Goal: Find contact information: Find contact information

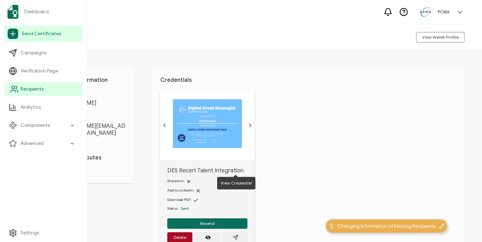
scroll to position [70, 0]
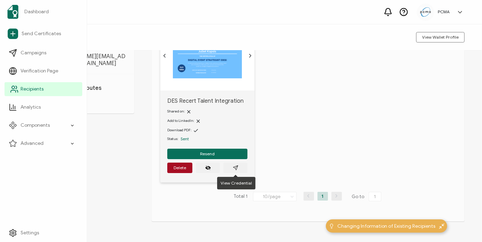
click at [30, 87] on span "Recipients" at bounding box center [32, 89] width 23 height 7
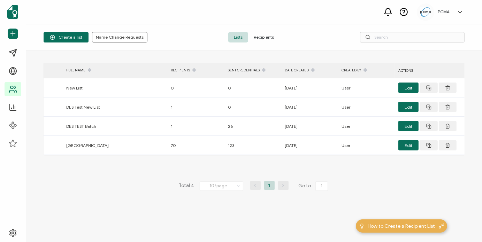
click at [267, 29] on div "Create a list Name Change Requests Lists Recipients" at bounding box center [254, 37] width 456 height 26
click at [267, 37] on span "Recipients" at bounding box center [263, 37] width 31 height 10
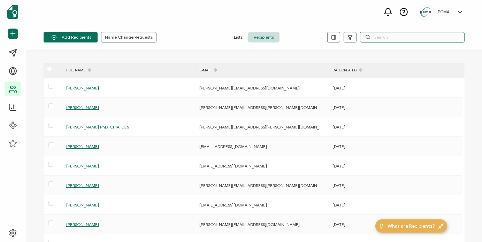
click at [379, 40] on input "text" at bounding box center [412, 37] width 105 height 10
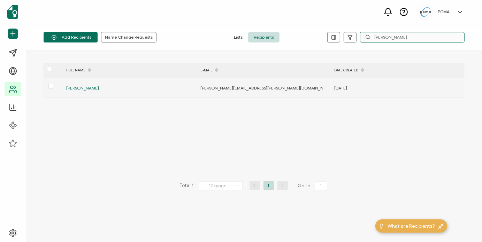
type input "[PERSON_NAME]"
click at [78, 89] on span "[PERSON_NAME]" at bounding box center [82, 87] width 33 height 5
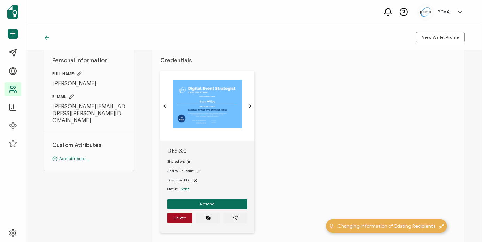
scroll to position [70, 0]
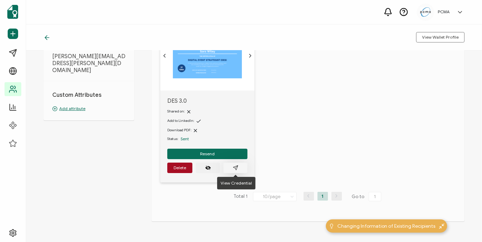
click at [241, 167] on button "button" at bounding box center [236, 168] width 24 height 10
click at [234, 168] on icon "paper plane outline" at bounding box center [236, 168] width 6 height 6
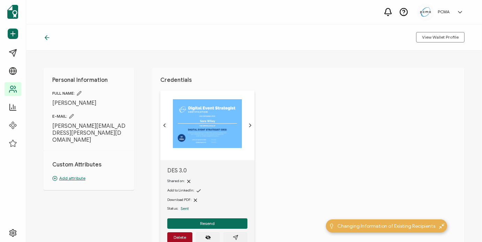
drag, startPoint x: 120, startPoint y: 126, endPoint x: 40, endPoint y: 121, distance: 79.3
click at [40, 121] on div "Personal Information FULL NAME: [PERSON_NAME] E-MAIL: [PERSON_NAME][EMAIL_ADDRE…" at bounding box center [254, 147] width 456 height 192
copy div "[PERSON_NAME][EMAIL_ADDRESS][PERSON_NAME][DOMAIN_NAME]"
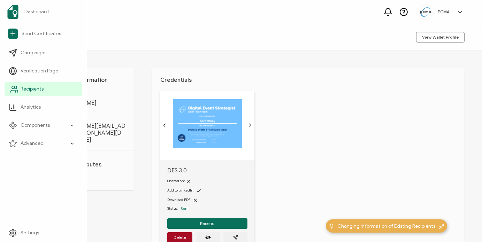
click at [24, 90] on span "Recipients" at bounding box center [32, 89] width 23 height 7
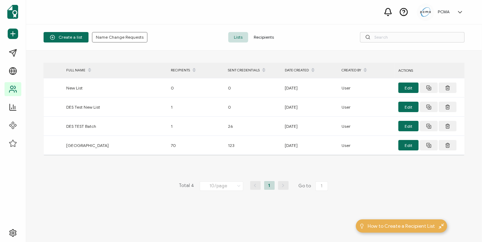
click at [267, 39] on span "Recipients" at bounding box center [263, 37] width 31 height 10
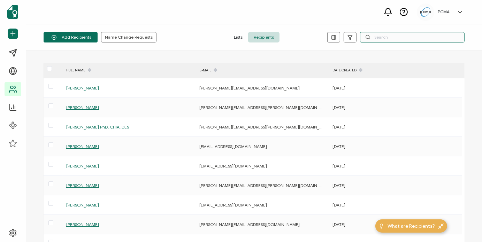
click at [379, 39] on input "text" at bounding box center [412, 37] width 105 height 10
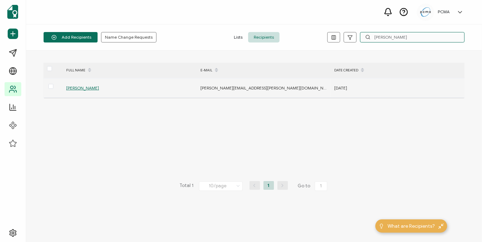
type input "[PERSON_NAME]"
click at [81, 87] on span "[PERSON_NAME]" at bounding box center [82, 87] width 33 height 5
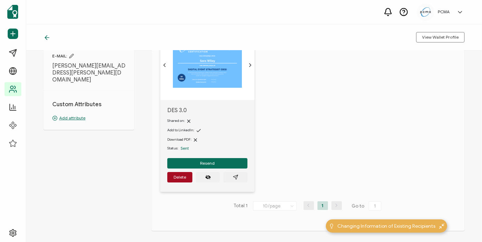
scroll to position [92, 0]
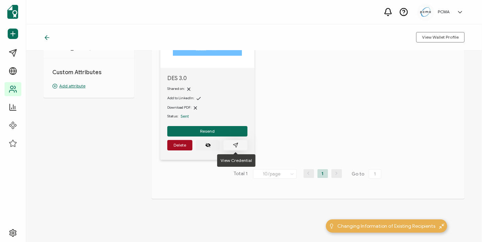
click at [241, 146] on button "button" at bounding box center [236, 145] width 24 height 10
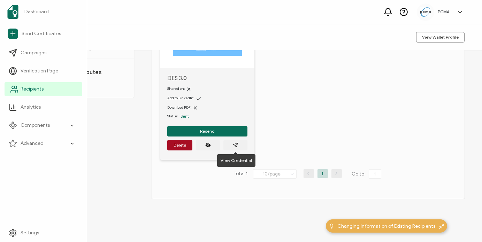
click at [15, 89] on icon at bounding box center [14, 89] width 8 height 8
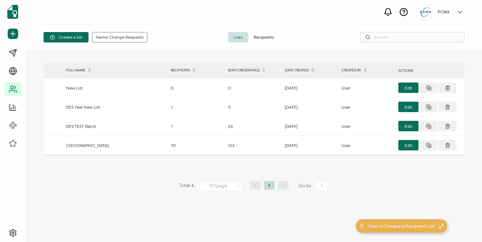
click at [267, 36] on span "Recipients" at bounding box center [263, 37] width 31 height 10
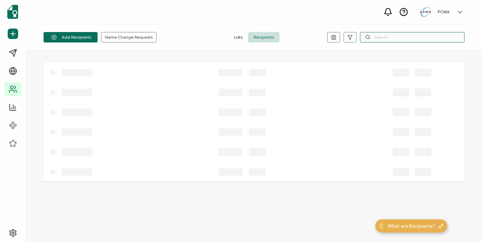
click at [401, 35] on input "text" at bounding box center [412, 37] width 105 height 10
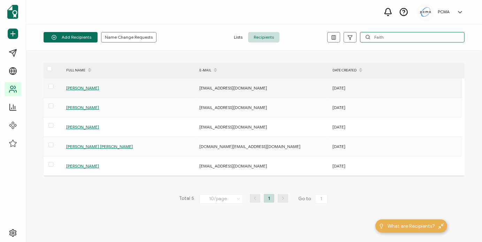
type input "Faith"
click at [84, 88] on span "[PERSON_NAME]" at bounding box center [82, 87] width 33 height 5
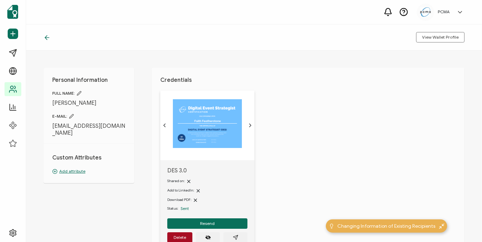
scroll to position [92, 0]
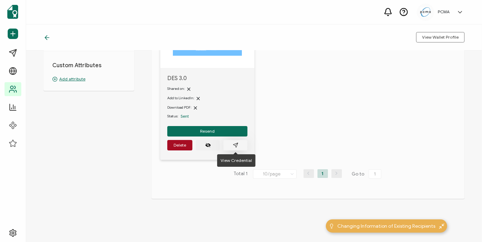
click at [240, 147] on button "button" at bounding box center [236, 145] width 24 height 10
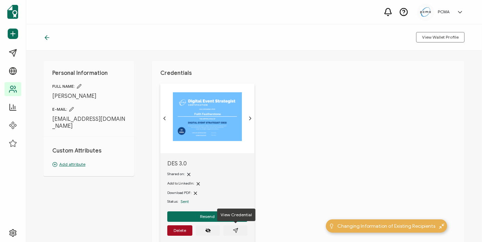
scroll to position [0, 0]
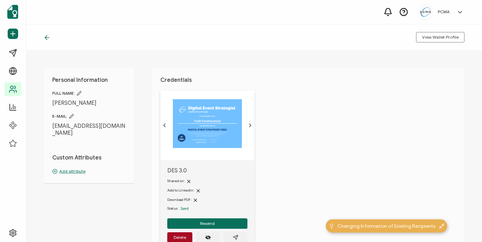
drag, startPoint x: 55, startPoint y: 133, endPoint x: 47, endPoint y: 122, distance: 13.7
click at [47, 122] on div "Personal Information FULL NAME: [PERSON_NAME] E-MAIL: [EMAIL_ADDRESS][DOMAIN_NA…" at bounding box center [89, 125] width 91 height 115
copy span "[EMAIL_ADDRESS][DOMAIN_NAME]"
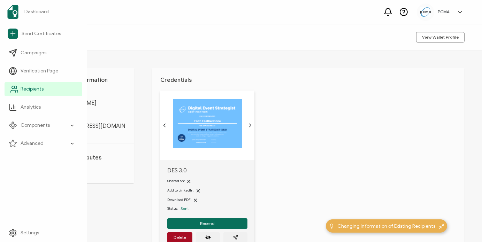
click at [51, 88] on link "Recipients" at bounding box center [44, 89] width 78 height 14
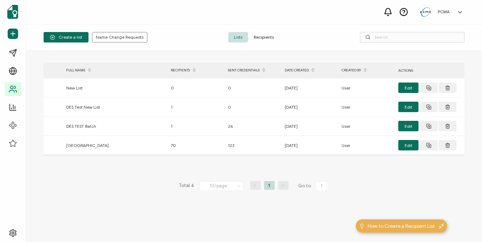
drag, startPoint x: 259, startPoint y: 35, endPoint x: 282, endPoint y: 36, distance: 23.0
click at [259, 35] on span "Recipients" at bounding box center [263, 37] width 31 height 10
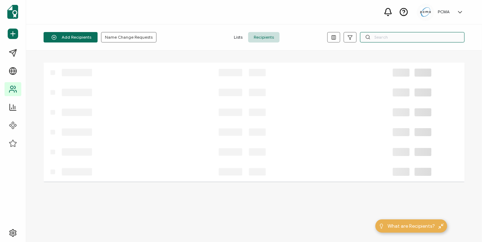
click at [397, 40] on input "text" at bounding box center [412, 37] width 105 height 10
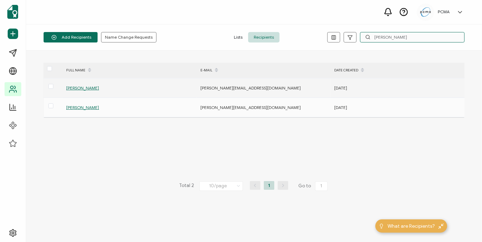
type input "[PERSON_NAME]"
click at [82, 86] on span "[PERSON_NAME]" at bounding box center [82, 87] width 33 height 5
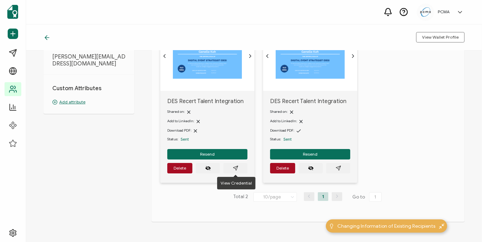
scroll to position [70, 0]
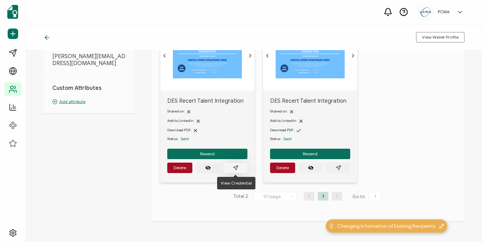
click at [236, 168] on icon "paper plane outline" at bounding box center [236, 168] width 6 height 6
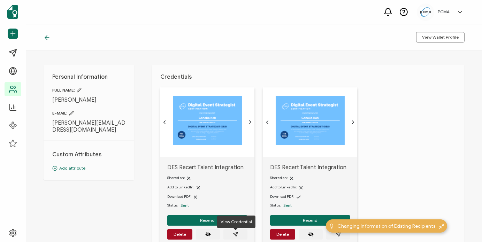
scroll to position [0, 0]
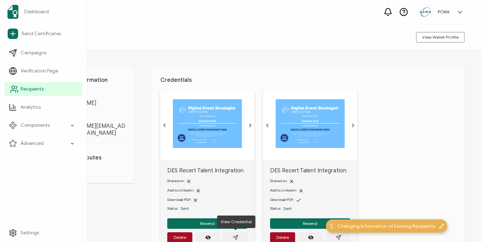
click at [20, 88] on link "Recipients" at bounding box center [44, 89] width 78 height 14
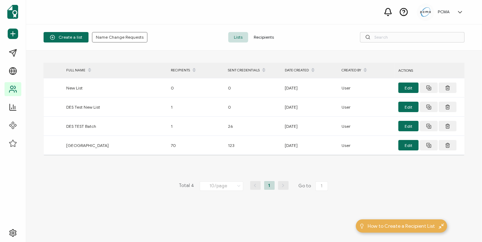
click at [254, 33] on span "Recipients" at bounding box center [263, 37] width 31 height 10
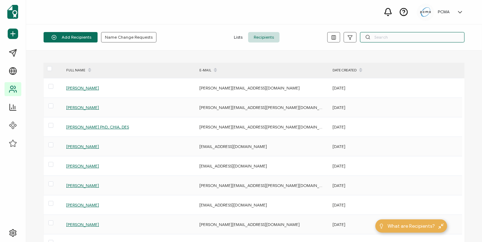
click at [401, 39] on input "text" at bounding box center [412, 37] width 105 height 10
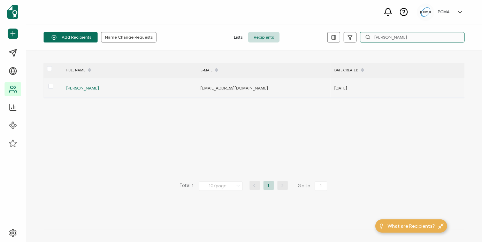
type input "[PERSON_NAME]"
click at [90, 89] on span "[PERSON_NAME]" at bounding box center [82, 87] width 33 height 5
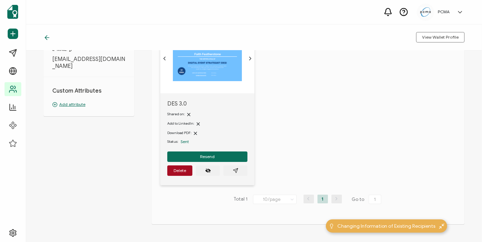
scroll to position [70, 0]
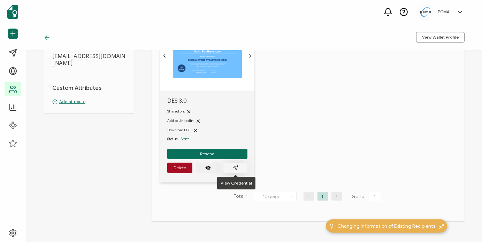
click at [229, 168] on button "button" at bounding box center [236, 168] width 24 height 10
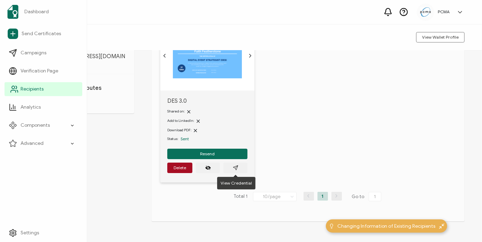
click at [39, 85] on link "Recipients" at bounding box center [44, 89] width 78 height 14
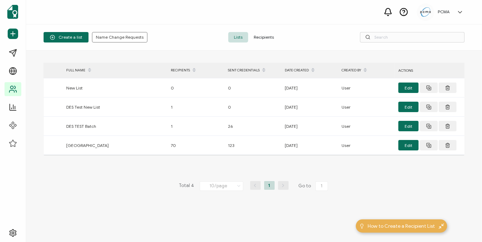
click at [267, 39] on span "Recipients" at bounding box center [263, 37] width 31 height 10
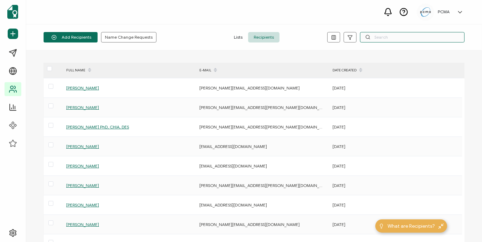
click at [393, 36] on input "text" at bounding box center [412, 37] width 105 height 10
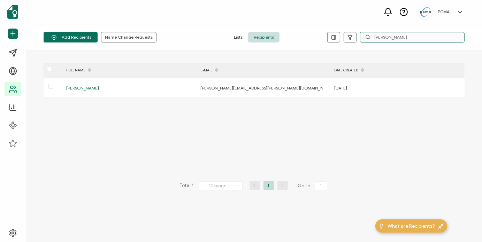
type input "[PERSON_NAME]"
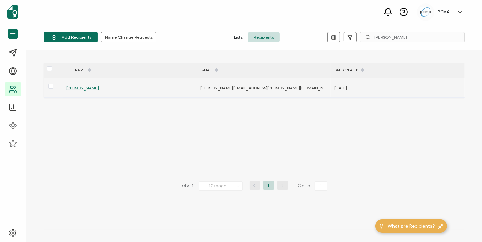
click at [79, 86] on span "[PERSON_NAME]" at bounding box center [82, 87] width 33 height 5
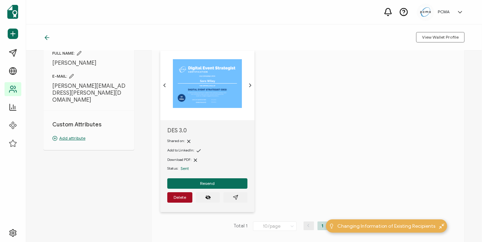
scroll to position [92, 0]
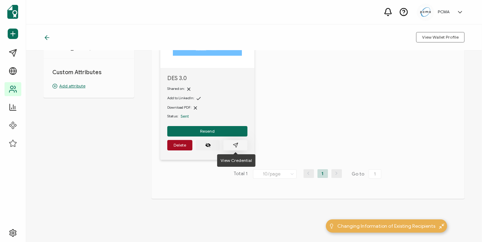
click at [238, 144] on icon "paper plane outline" at bounding box center [236, 146] width 6 height 6
